Goal: Task Accomplishment & Management: Complete application form

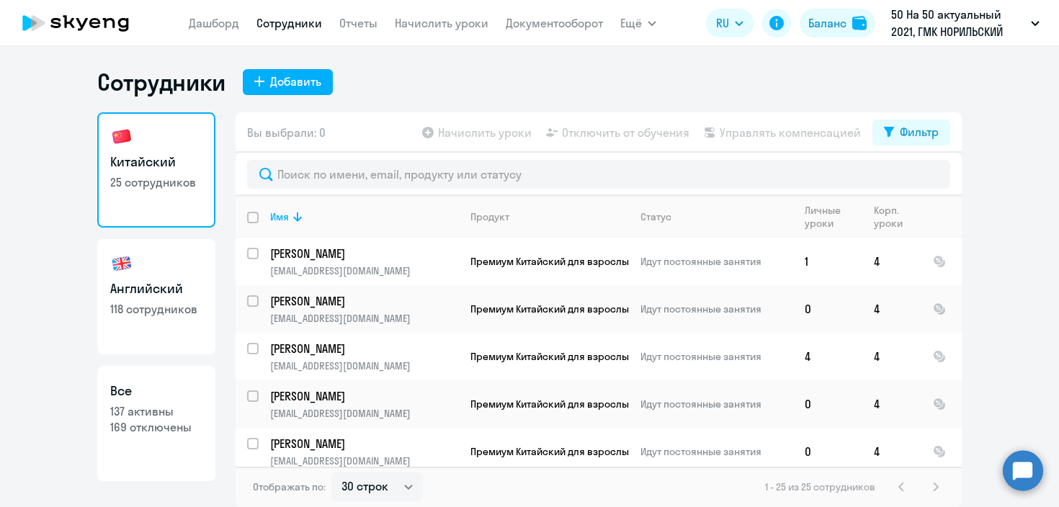
select select "30"
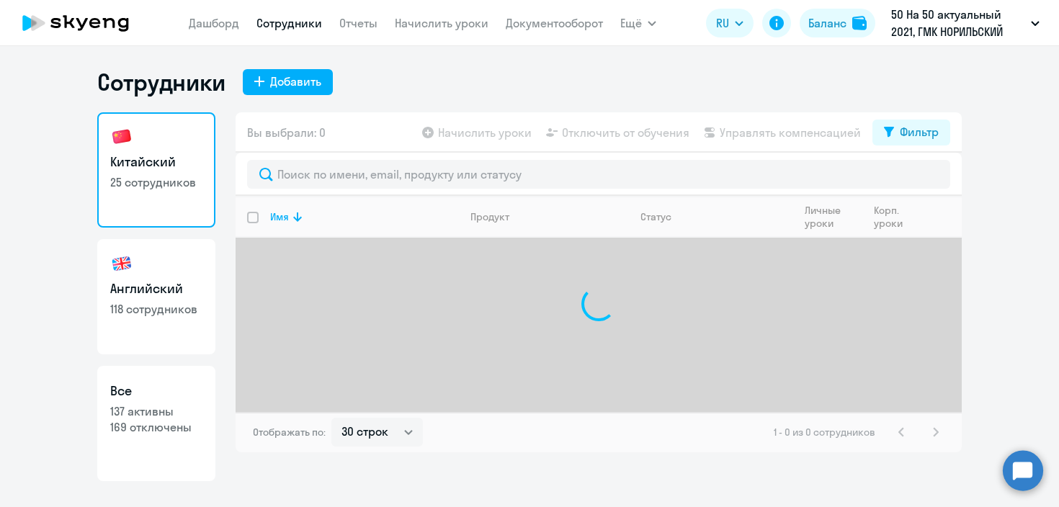
select select "30"
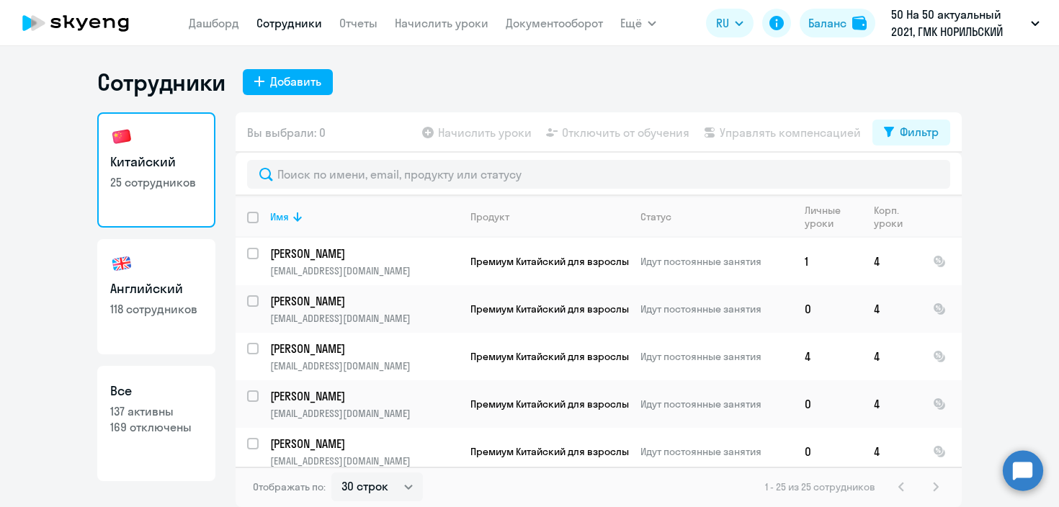
click at [171, 292] on h3 "Английский" at bounding box center [156, 288] width 92 height 19
select select "30"
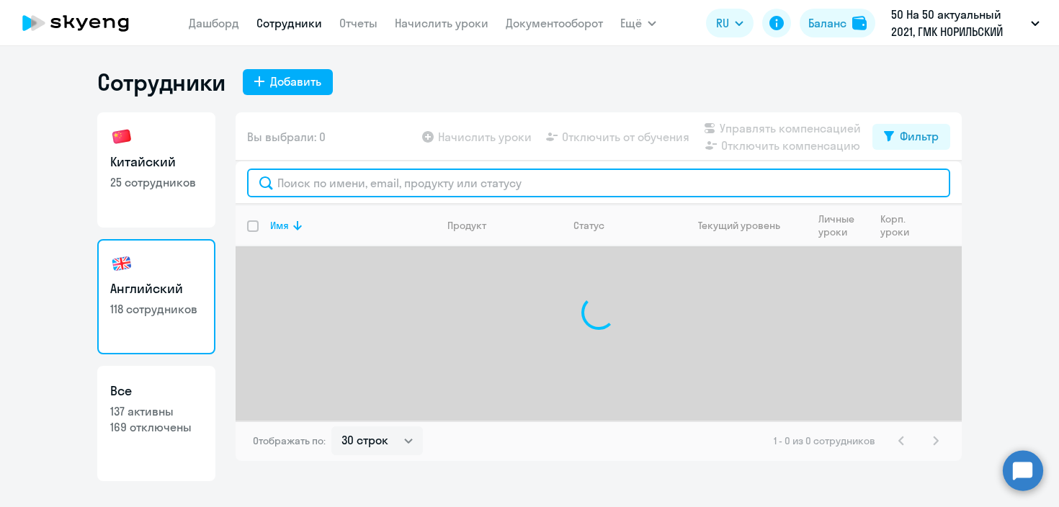
click at [320, 183] on input "text" at bounding box center [598, 183] width 703 height 29
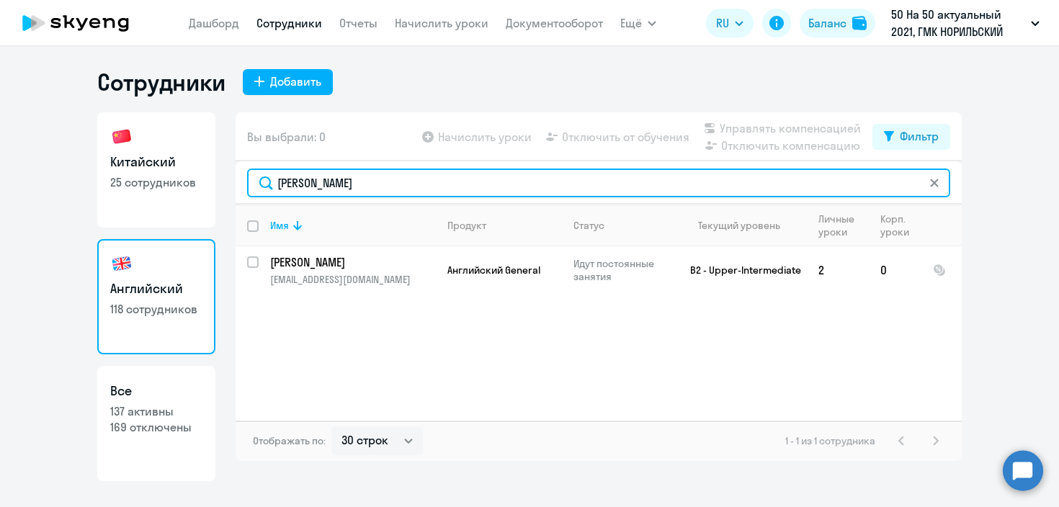
drag, startPoint x: 364, startPoint y: 184, endPoint x: 123, endPoint y: 184, distance: 240.5
click at [123, 184] on div "Китайский 25 сотрудников Английский 118 сотрудников Все 137 активны 169 отключе…" at bounding box center [529, 296] width 864 height 369
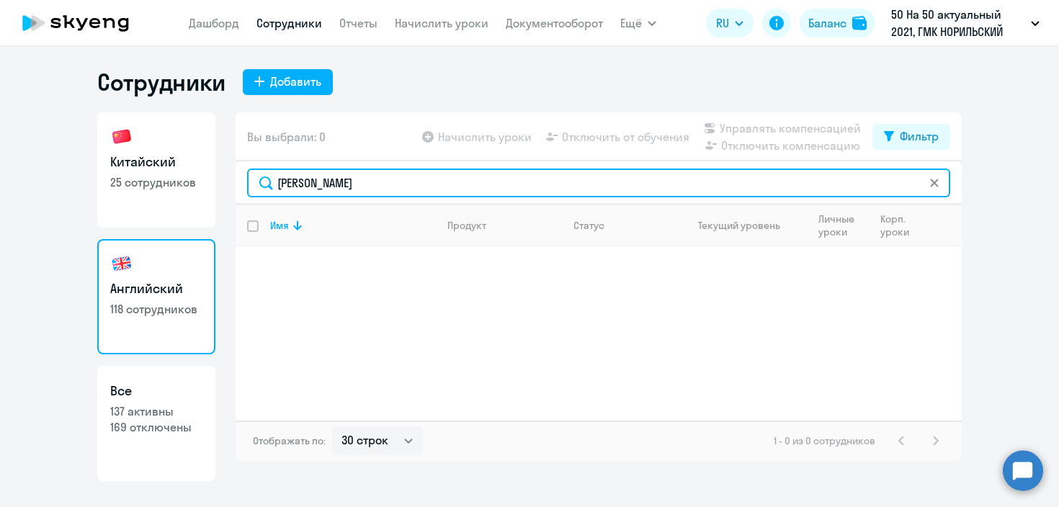
drag, startPoint x: 351, startPoint y: 189, endPoint x: 158, endPoint y: 181, distance: 193.1
click at [158, 181] on div "Китайский 25 сотрудников Английский 118 сотрудников Все 137 активны 169 отключе…" at bounding box center [529, 296] width 864 height 369
paste input "аспутин"
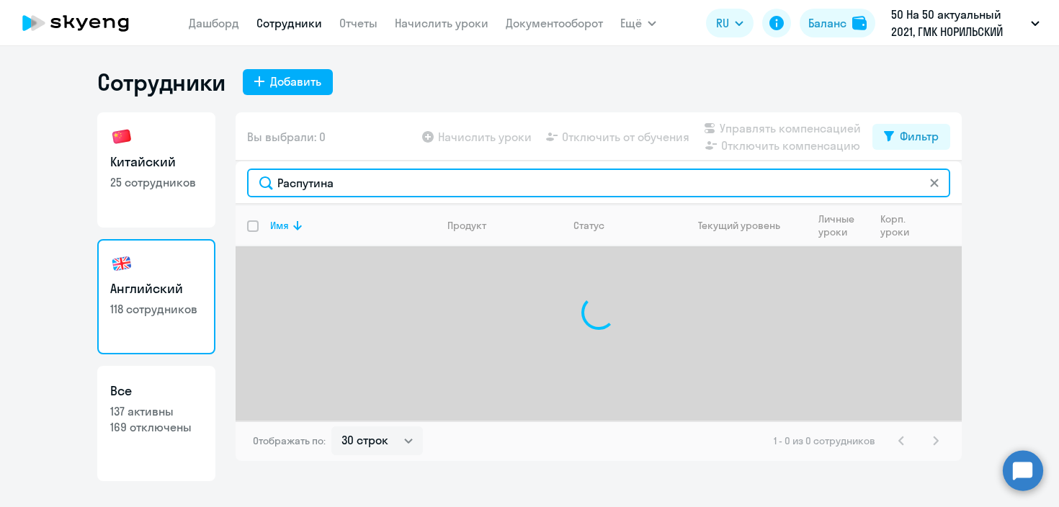
type input "Распутина"
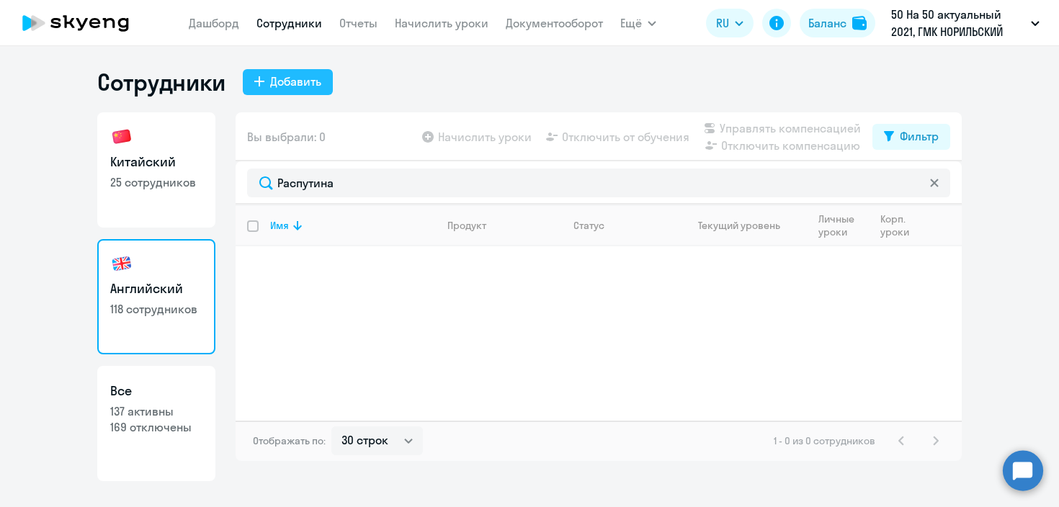
click at [308, 76] on div "Добавить" at bounding box center [295, 81] width 51 height 17
select select "english_adult_not_native_speaker"
select select "3"
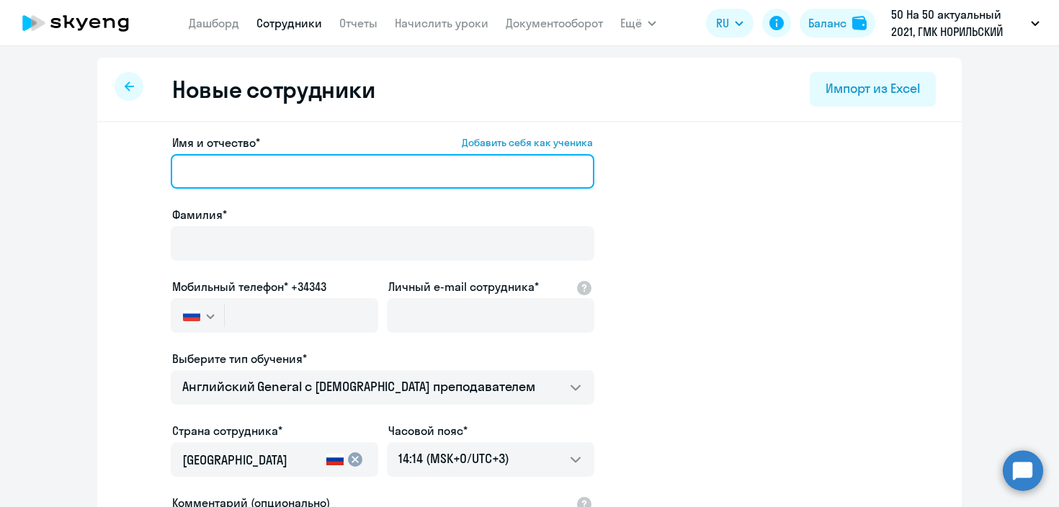
click at [300, 178] on input "Имя и отчество* Добавить себя как ученика" at bounding box center [382, 171] width 423 height 35
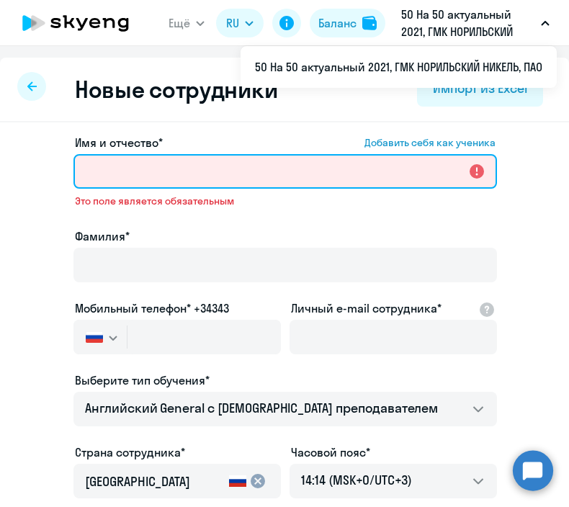
paste input "Юлия Николаевна"
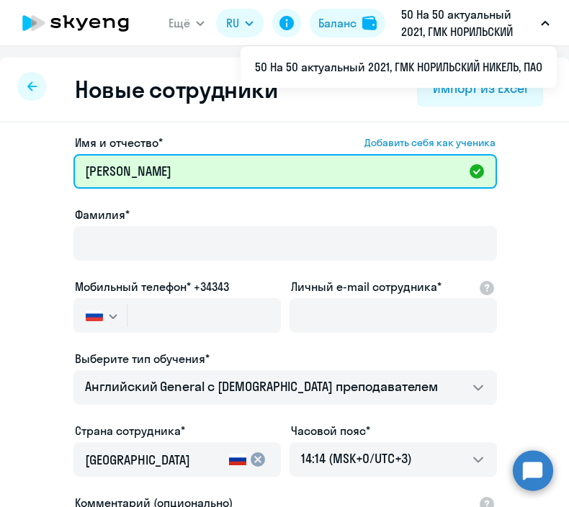
type input "Юлия Николаевна"
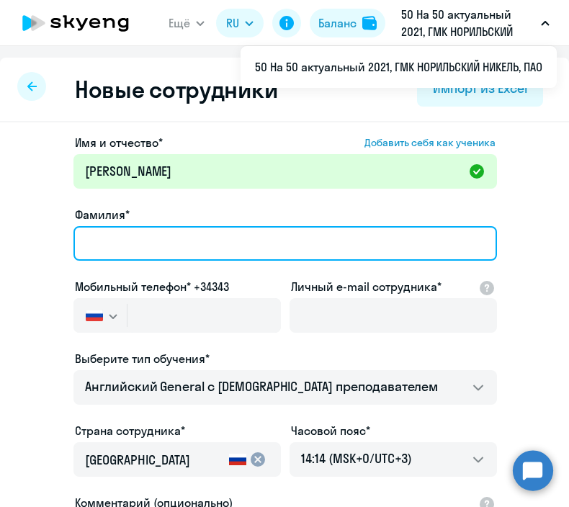
click at [226, 250] on input "Фамилия*" at bounding box center [284, 243] width 423 height 35
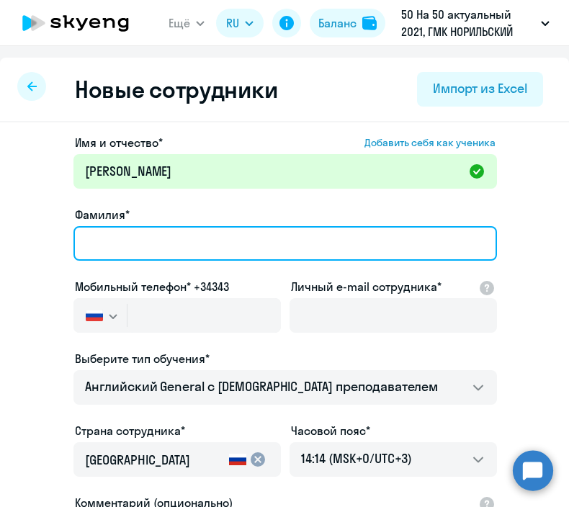
paste input "Лукьянова"
type input "Лукьянова"
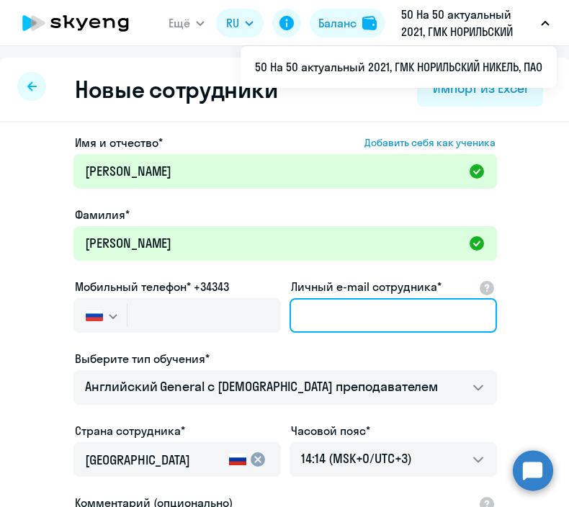
click at [360, 319] on input "Личный e-mail сотрудника*" at bounding box center [393, 315] width 207 height 35
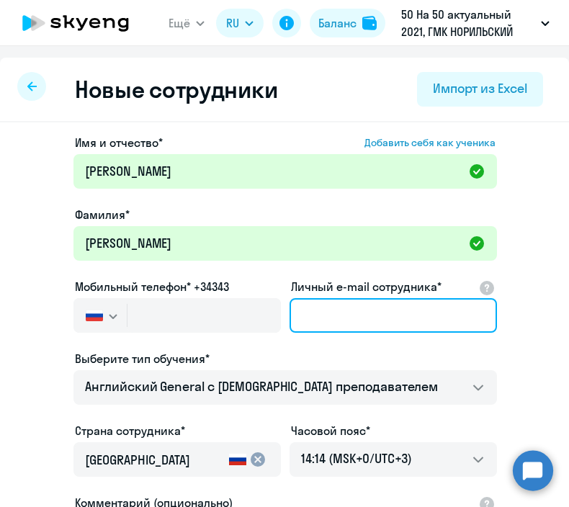
paste input "seawater@list.ru"
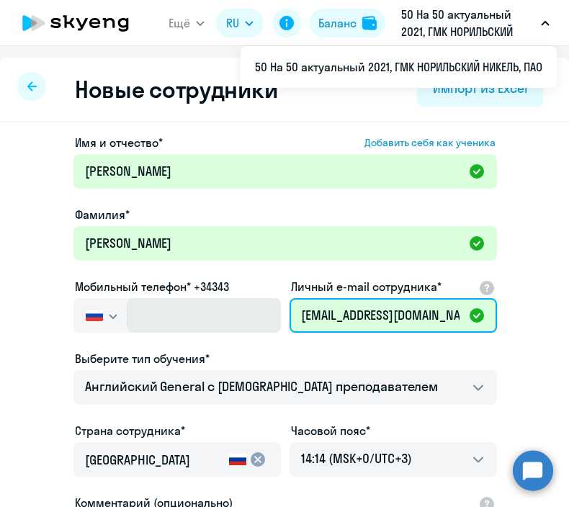
paste input "79166567996"
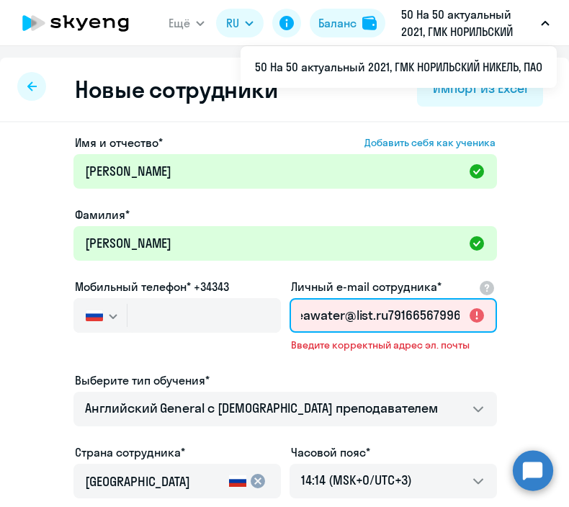
scroll to position [0, 12]
drag, startPoint x: 391, startPoint y: 313, endPoint x: 643, endPoint y: 310, distance: 252.1
click at [569, 310] on html "Ещё Дашборд Сотрудники Отчеты Начислить уроки Документооборот Все продукты RU Б…" at bounding box center [284, 253] width 569 height 507
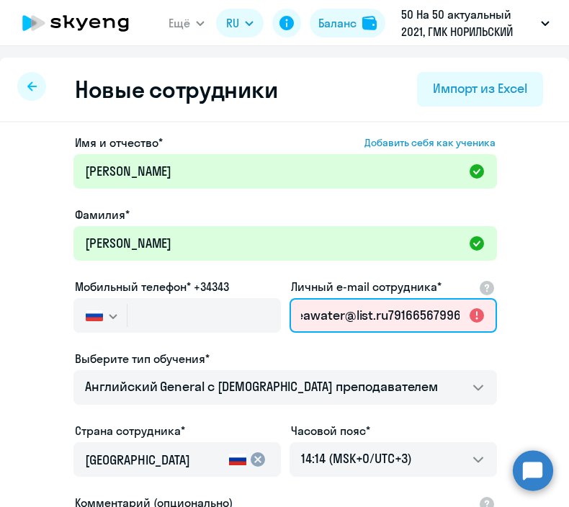
type input "seawater@list.ru"
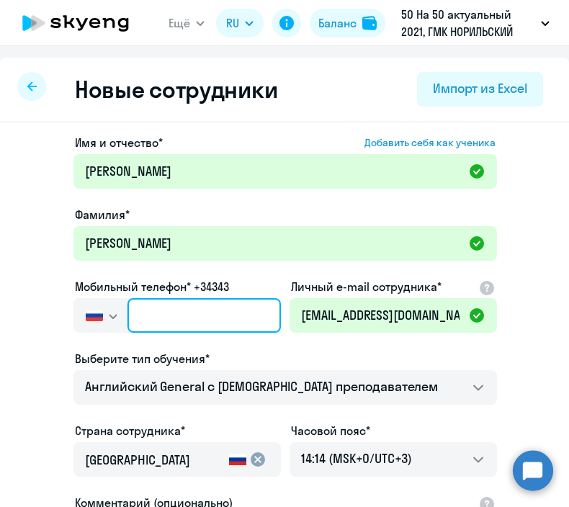
click at [215, 311] on input "text" at bounding box center [203, 315] width 153 height 35
paste input "+7 916 656-79-96"
type input "+7 916 656-79-96"
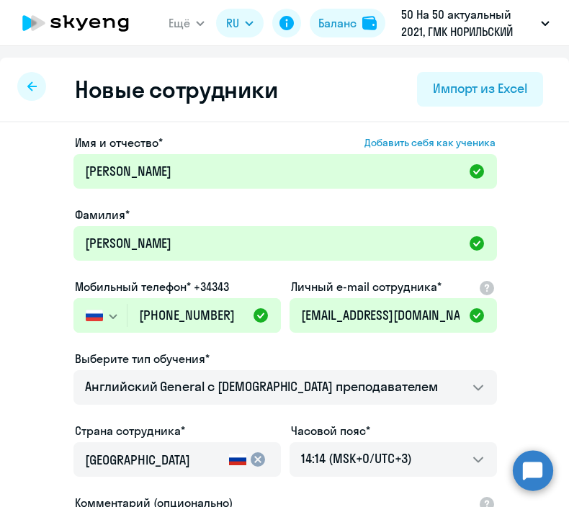
click at [263, 350] on div "Выберите тип обучения*" at bounding box center [284, 358] width 423 height 17
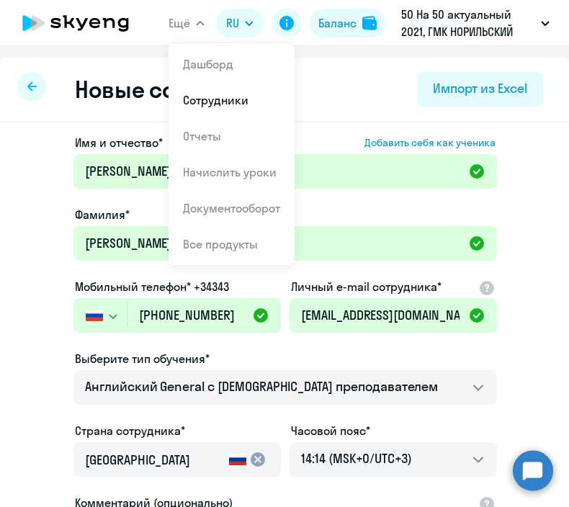
click at [546, 347] on div "Имя и отчество* Добавить себя как ученика Юлия Николаевна Фамилия* Лукьянова Мо…" at bounding box center [284, 438] width 569 height 633
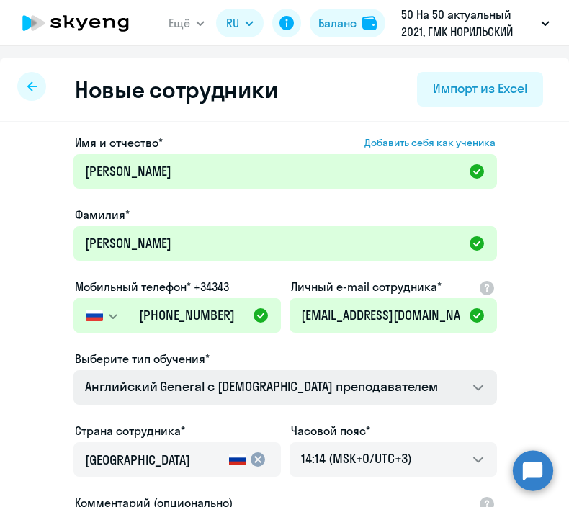
scroll to position [248, 0]
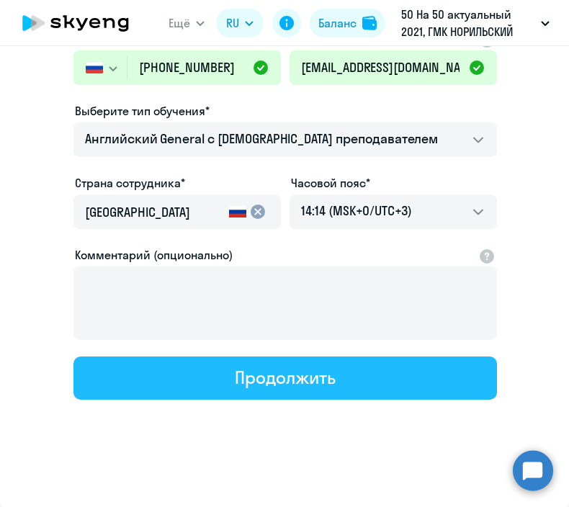
click at [378, 385] on button "Продолжить" at bounding box center [284, 377] width 423 height 43
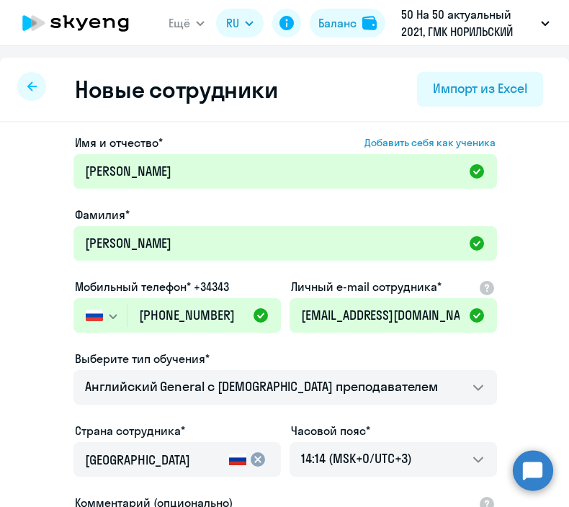
select select "english_adult_not_native_speaker"
select select "3"
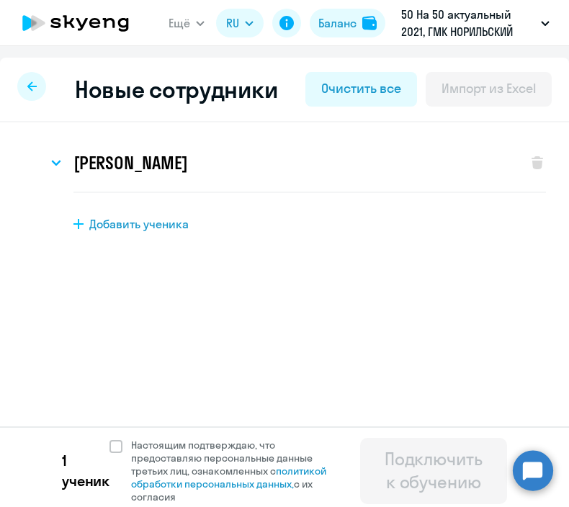
scroll to position [0, 0]
click at [153, 228] on span "Добавить ученика" at bounding box center [138, 224] width 99 height 16
select select "english_adult_not_native_speaker"
select select "3"
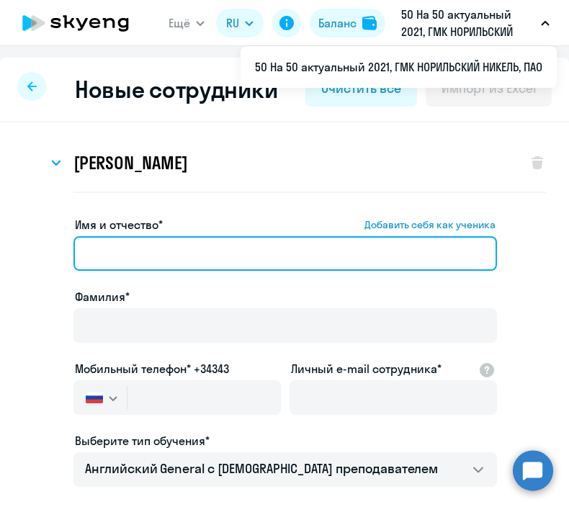
click at [276, 251] on input "Имя и отчество* Добавить себя как ученика" at bounding box center [284, 253] width 423 height 35
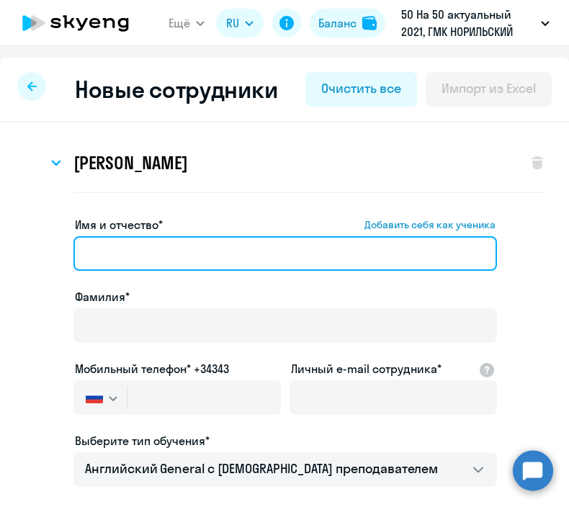
paste input "Анна Владимировна"
type input "Анна Владимировна"
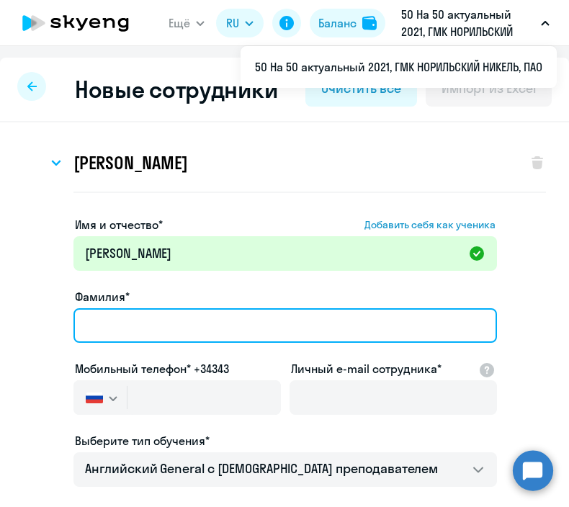
click at [149, 322] on input "Фамилия*" at bounding box center [284, 325] width 423 height 35
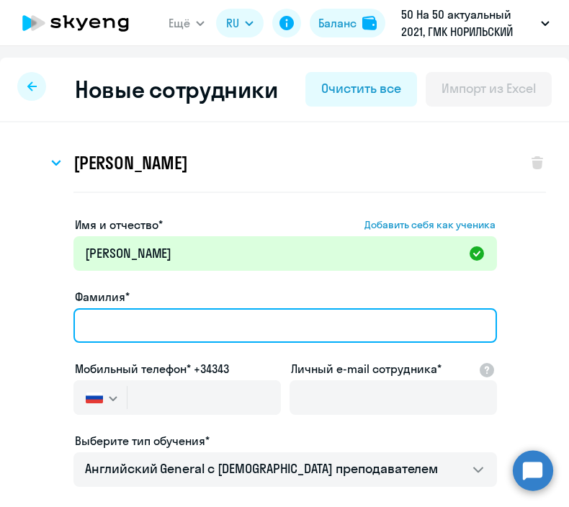
paste input "Распутина"
type input "Распутина"
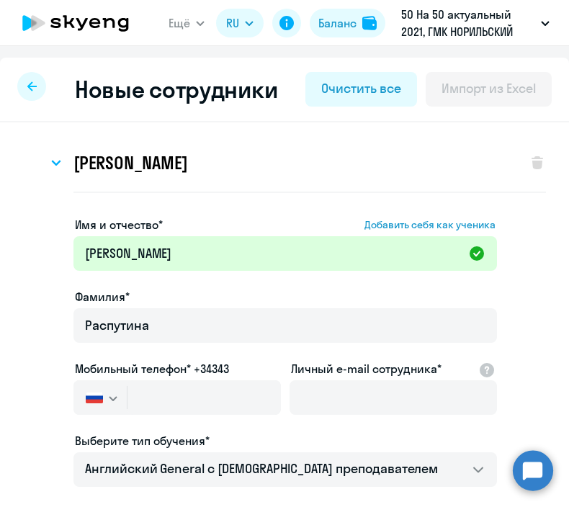
click at [533, 347] on app-new-student-form "Имя и отчество* Добавить себя как ученика Анна Владимировна Фамилия* Распутина …" at bounding box center [284, 472] width 523 height 513
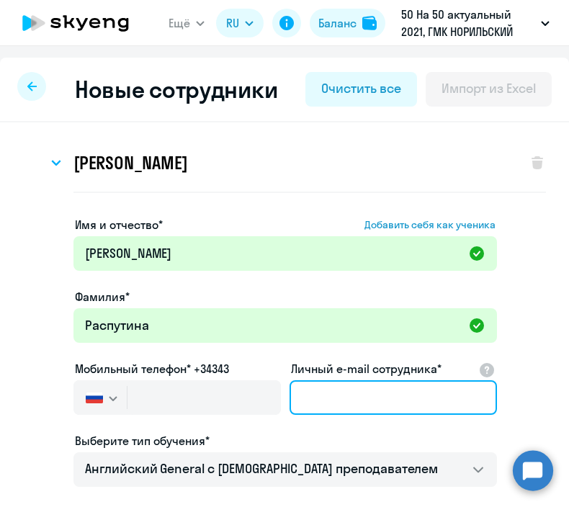
click at [333, 400] on input "Личный e-mail сотрудника*" at bounding box center [393, 397] width 207 height 35
paste input "Ras_an@mail.ru"
type input "Ras_an@mail.ru"
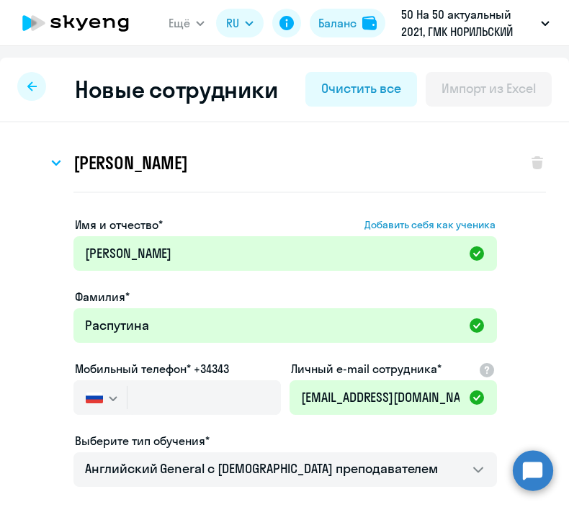
click at [520, 391] on app-new-student-form "Имя и отчество* Добавить себя как ученика Анна Владимировна Фамилия* Распутина …" at bounding box center [284, 472] width 523 height 513
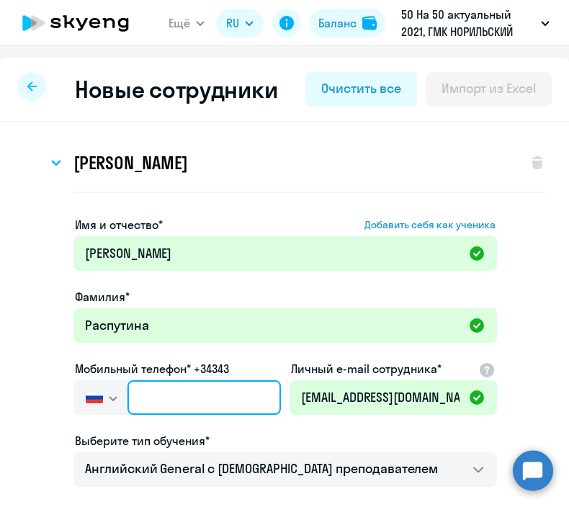
click at [213, 395] on input "text" at bounding box center [203, 397] width 153 height 35
paste input "+7 914 130-66-28"
type input "+7 914 130-66-28"
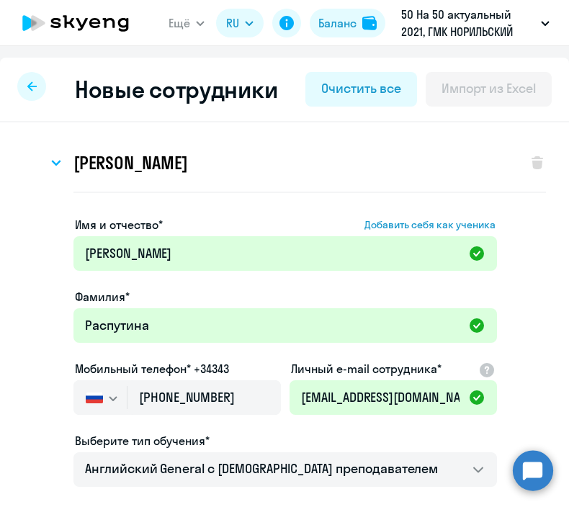
click at [531, 385] on app-new-student-form "Имя и отчество* Добавить себя как ученика Анна Владимировна Фамилия* Распутина …" at bounding box center [284, 472] width 523 height 513
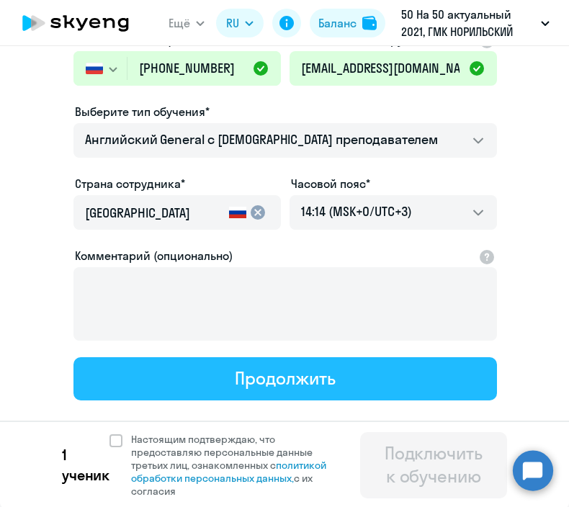
scroll to position [330, 0]
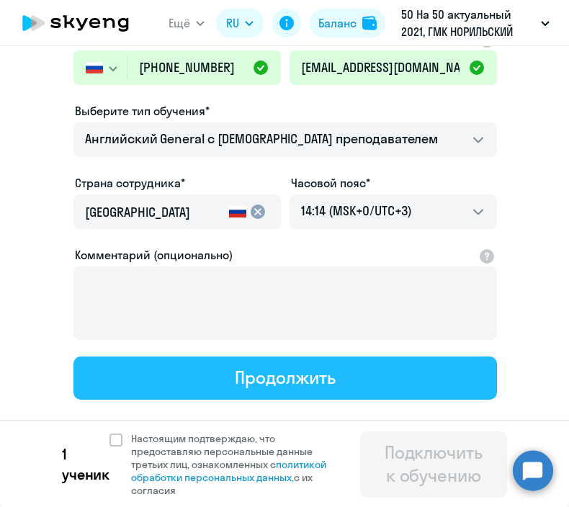
click at [259, 382] on div "Продолжить" at bounding box center [285, 377] width 100 height 23
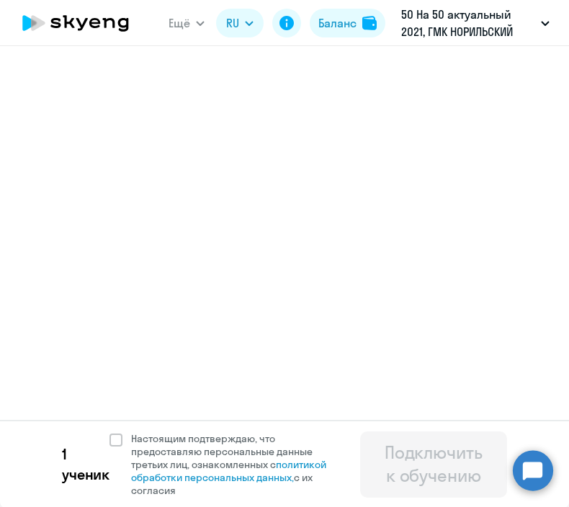
select select "english_adult_not_native_speaker"
select select "3"
select select "english_adult_not_native_speaker"
select select "3"
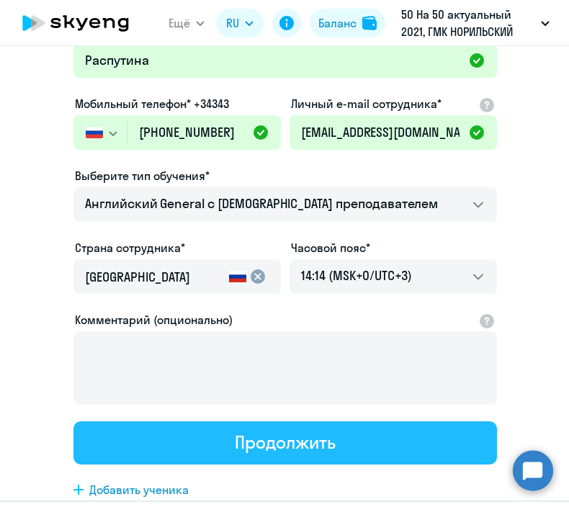
scroll to position [0, 0]
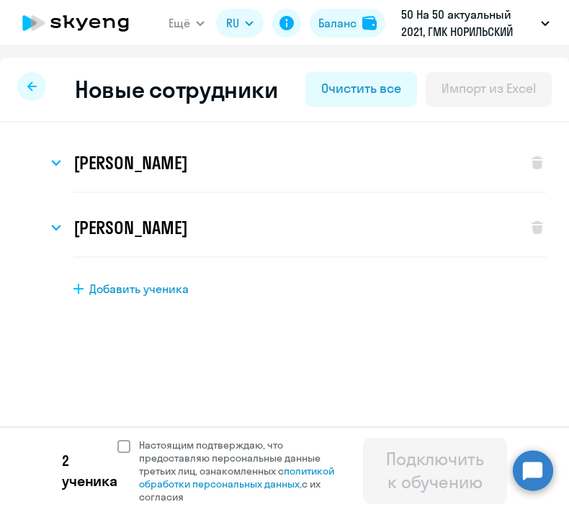
click at [125, 444] on span at bounding box center [123, 446] width 13 height 13
click at [117, 439] on input "Настоящим подтверждаю, что предоставляю персональные данные третьих лиц, ознако…" at bounding box center [117, 438] width 1 height 1
checkbox input "true"
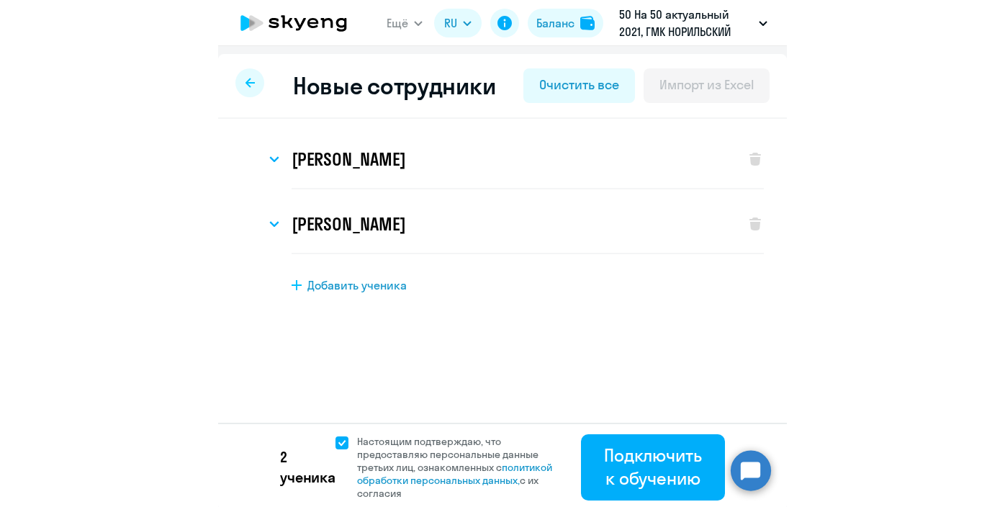
scroll to position [6, 0]
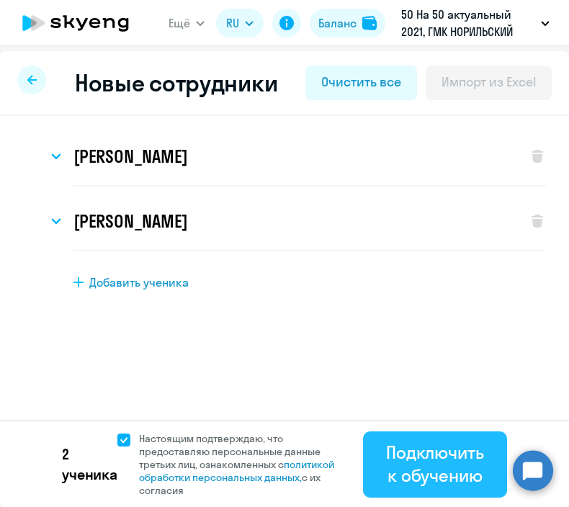
click at [443, 472] on div "Подключить к обучению" at bounding box center [435, 464] width 104 height 46
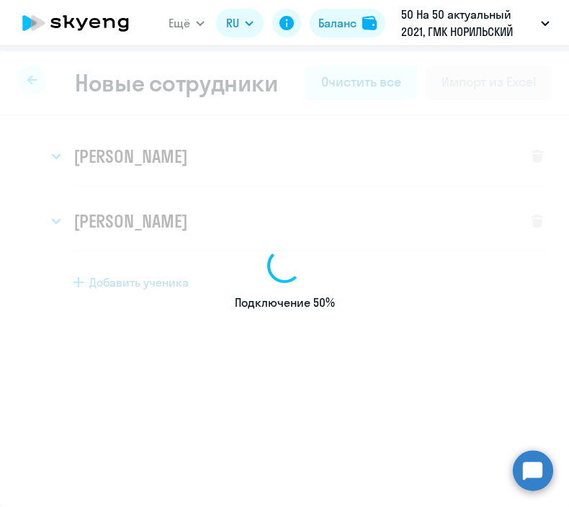
select select "english_adult_not_native_speaker"
select select "3"
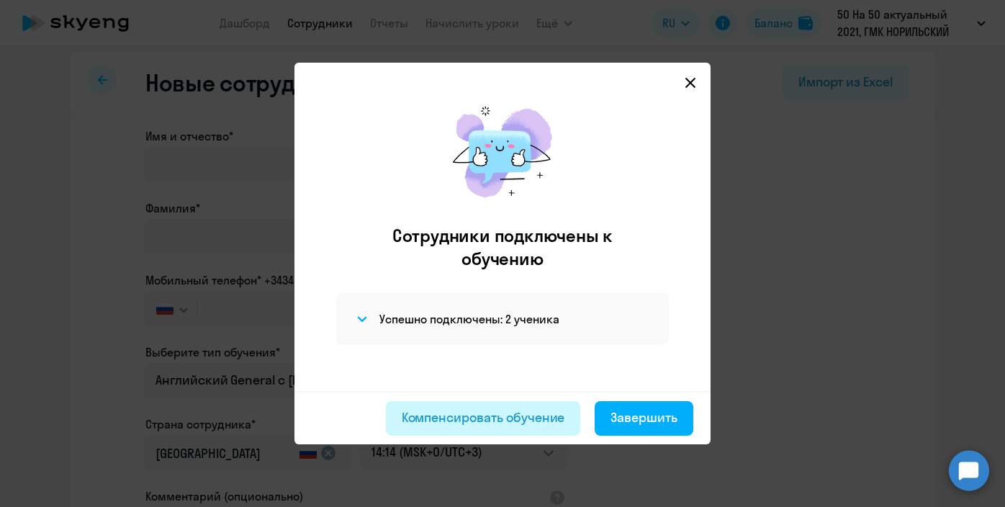
click at [501, 426] on div "Компенсировать обучение" at bounding box center [483, 417] width 163 height 19
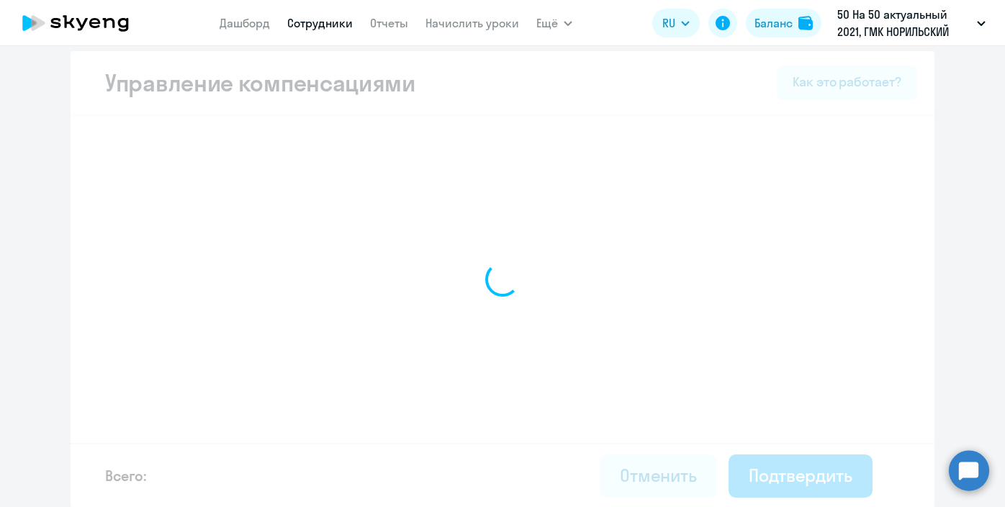
select select "MONTHLY"
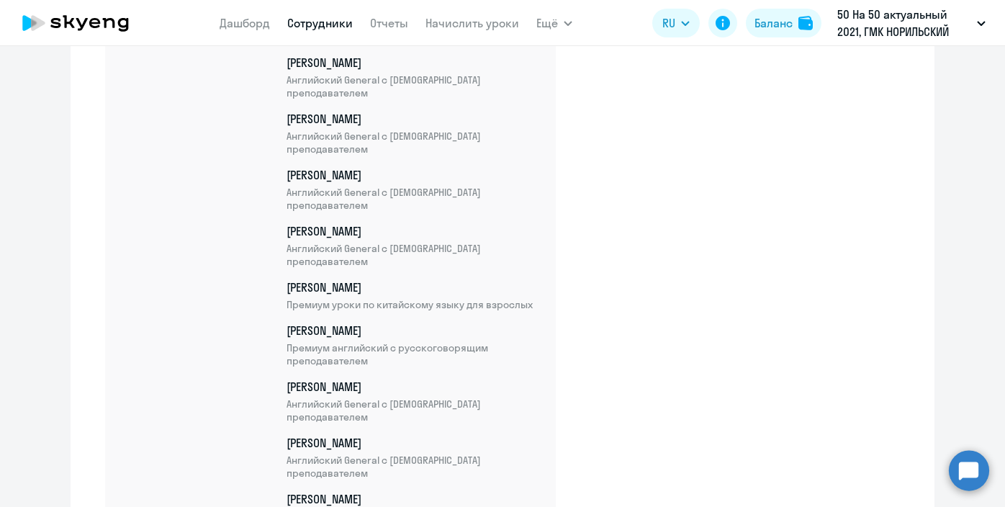
scroll to position [7295, 0]
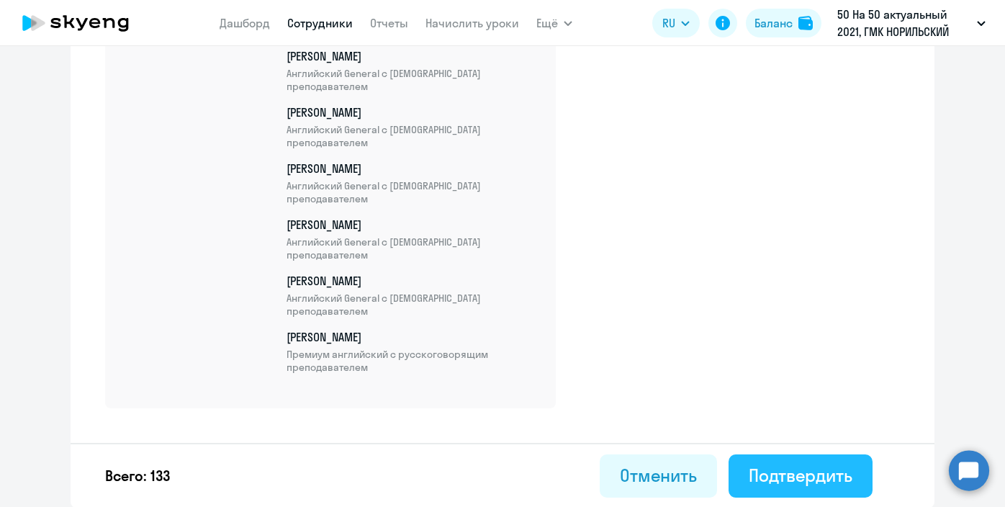
click at [753, 471] on div "Подтвердить" at bounding box center [801, 475] width 104 height 23
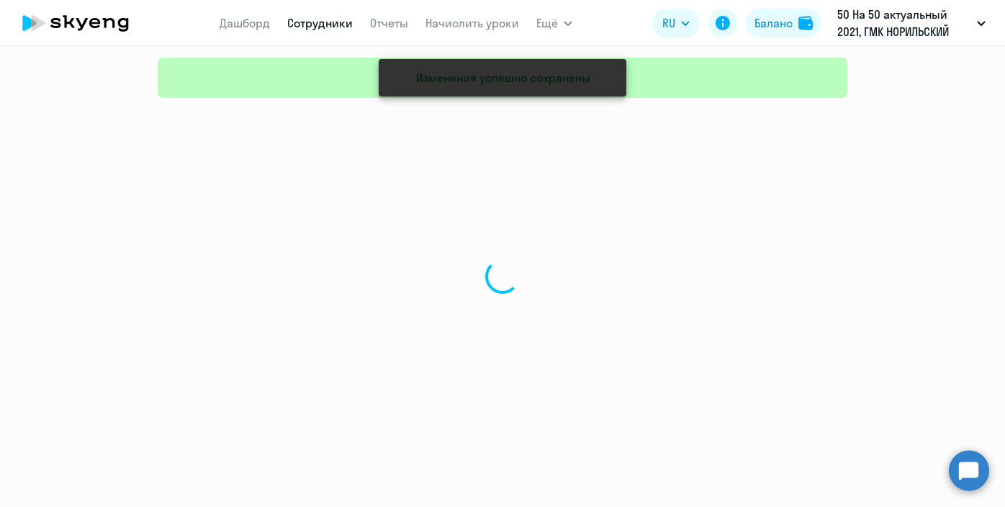
select select "30"
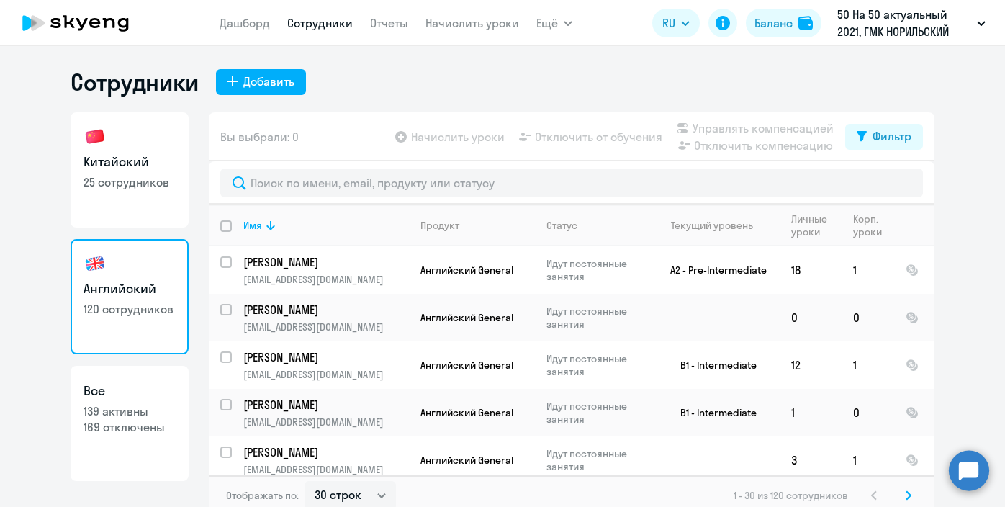
click at [138, 196] on link "Китайский 25 сотрудников" at bounding box center [130, 169] width 118 height 115
select select "30"
